Goal: Information Seeking & Learning: Learn about a topic

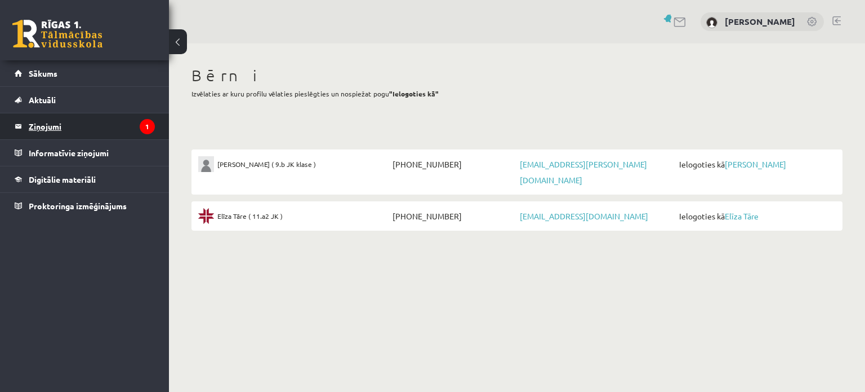
click at [48, 128] on legend "Ziņojumi 1" at bounding box center [92, 126] width 126 height 26
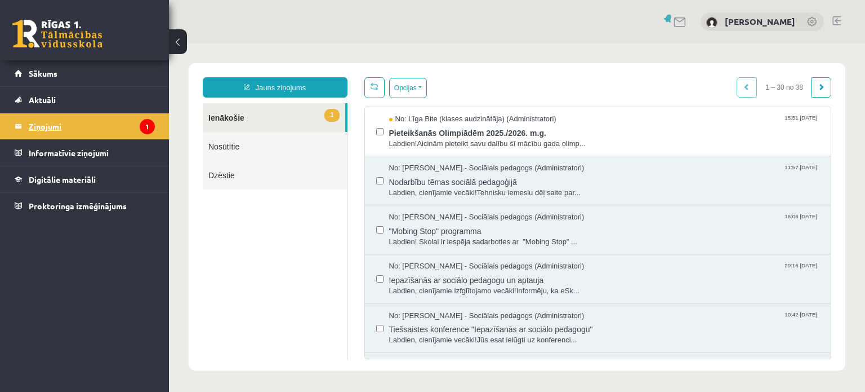
click at [460, 135] on span "Pieteikšanās Olimpiādēm 2025./2026. m.g." at bounding box center [604, 132] width 431 height 14
